Goal: Navigation & Orientation: Find specific page/section

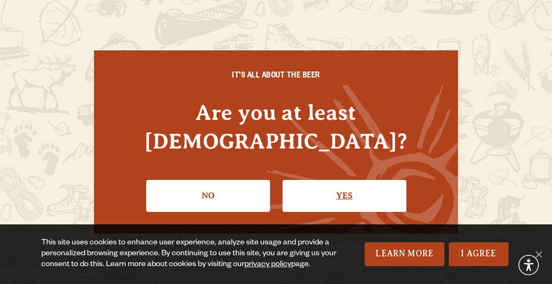
click at [343, 180] on link "Yes" at bounding box center [344, 195] width 124 height 31
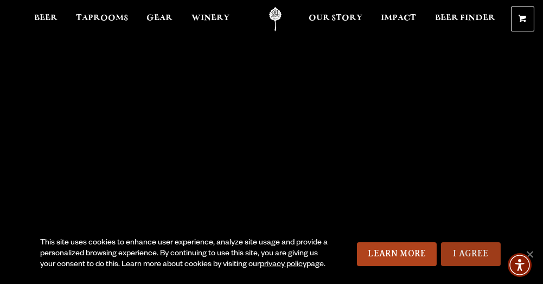
click at [487, 252] on link "I Agree" at bounding box center [471, 255] width 60 height 24
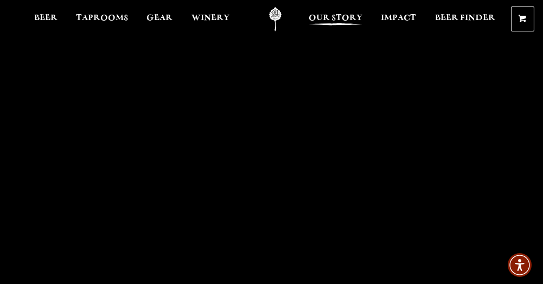
click at [339, 22] on span "Our Story" at bounding box center [336, 18] width 54 height 9
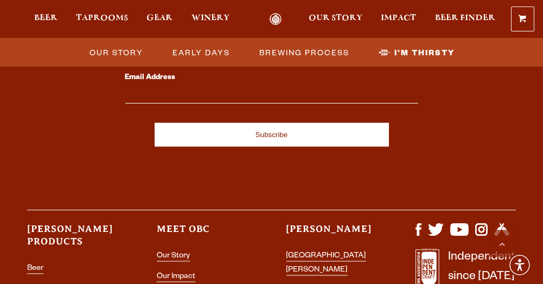
scroll to position [4017, 0]
